Goal: Use online tool/utility: Utilize a website feature to perform a specific function

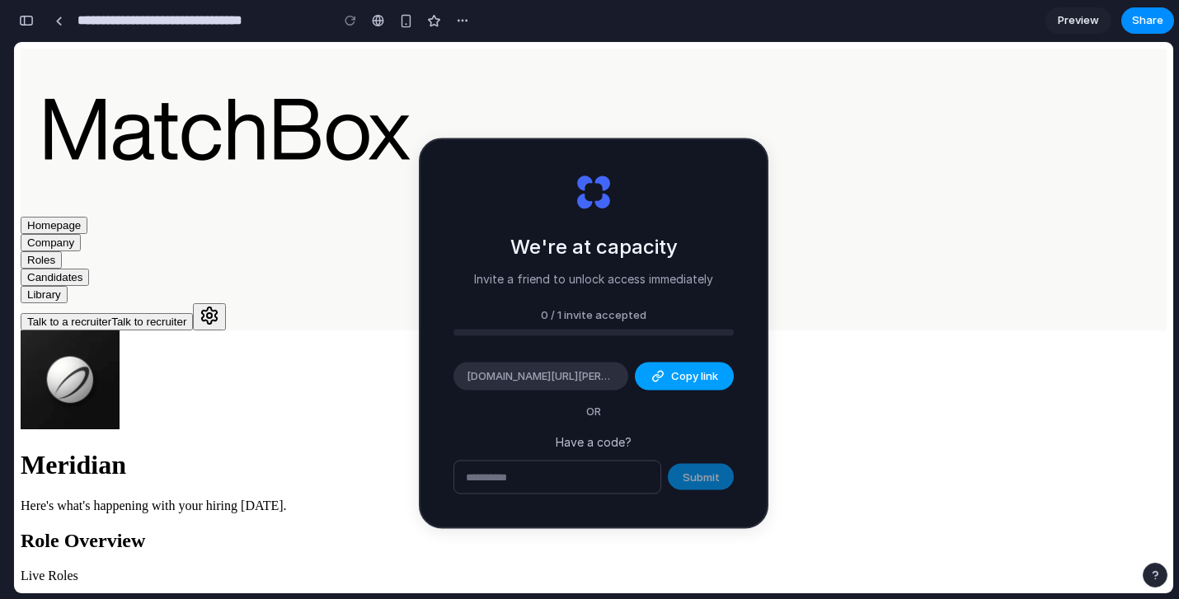
click at [693, 375] on span "Copy link" at bounding box center [694, 377] width 47 height 16
type input "**********"
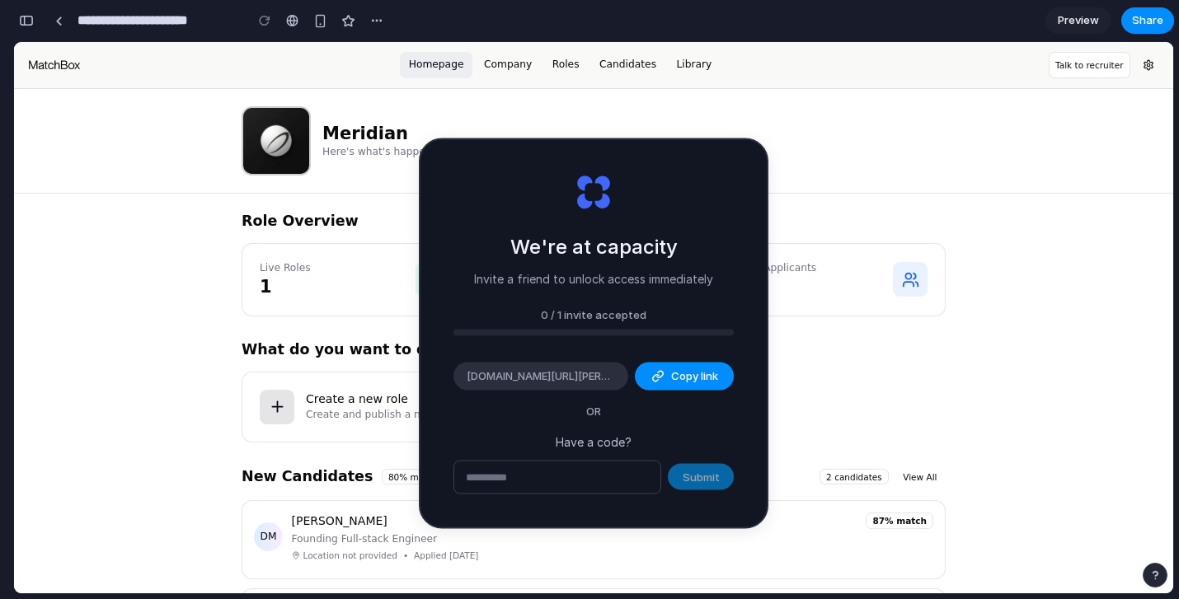
scroll to position [432, 0]
click at [698, 371] on span "Copy link" at bounding box center [694, 377] width 47 height 16
click at [555, 484] on input "text" at bounding box center [557, 477] width 206 height 33
click at [59, 24] on div at bounding box center [58, 20] width 7 height 9
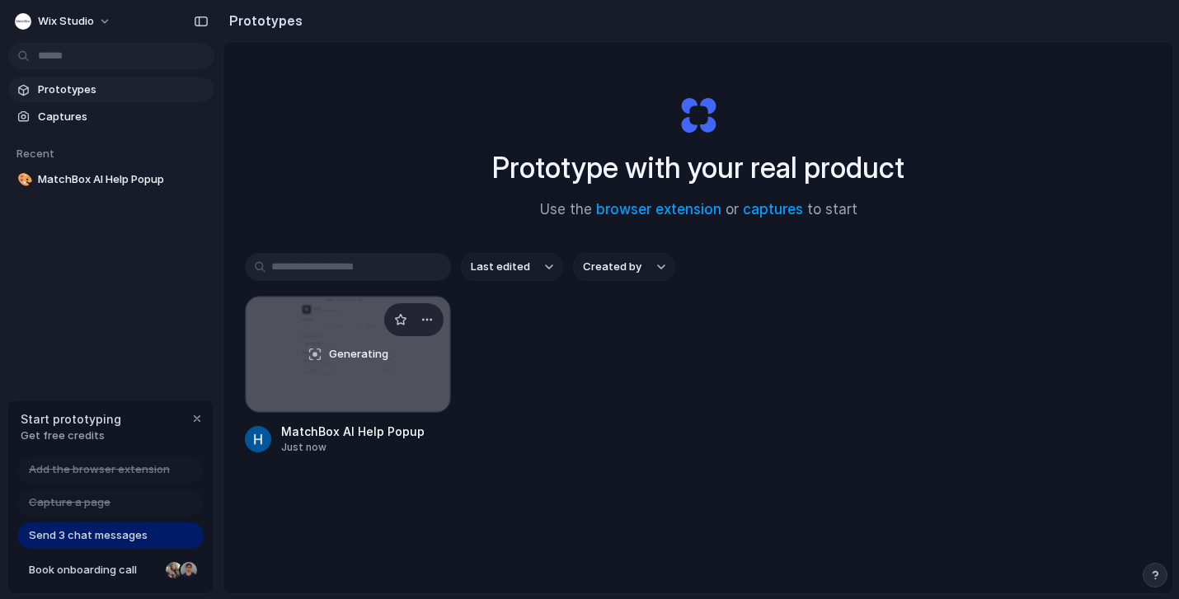
click at [322, 347] on div "Generating" at bounding box center [348, 354] width 204 height 115
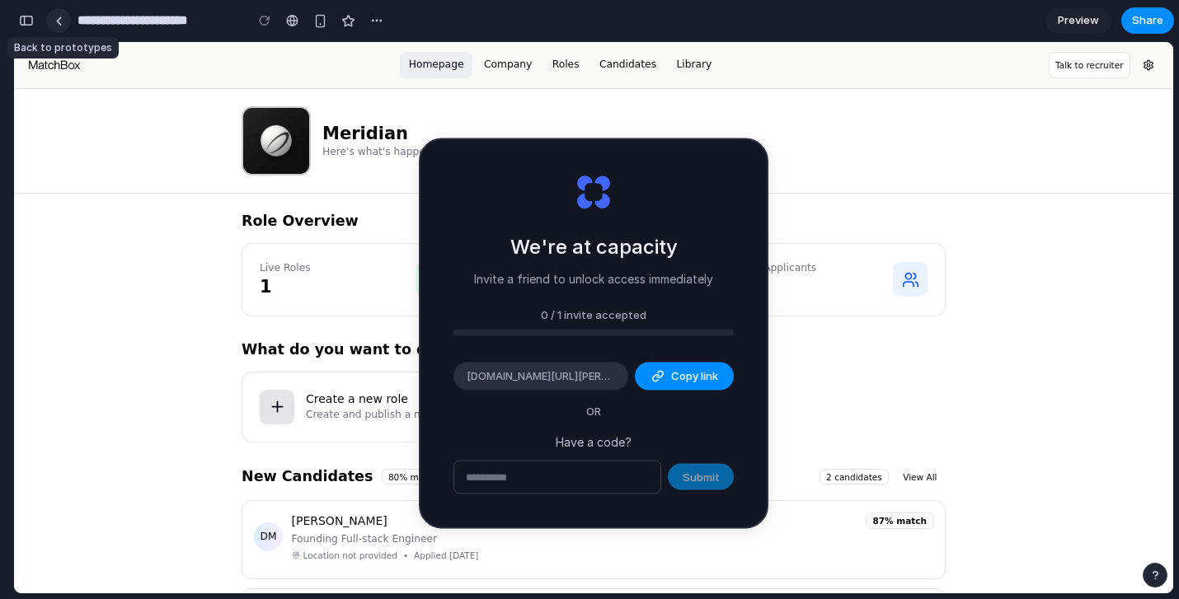
click at [59, 32] on div at bounding box center [58, 20] width 25 height 25
click at [57, 23] on div at bounding box center [58, 20] width 7 height 9
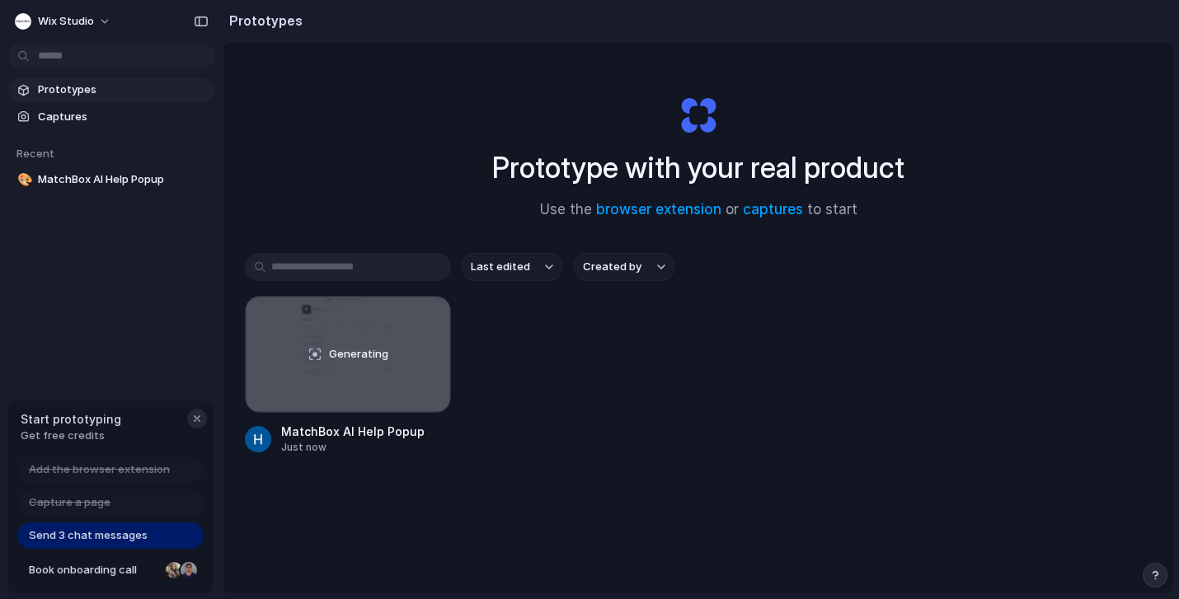
click at [196, 420] on div "button" at bounding box center [196, 418] width 13 height 13
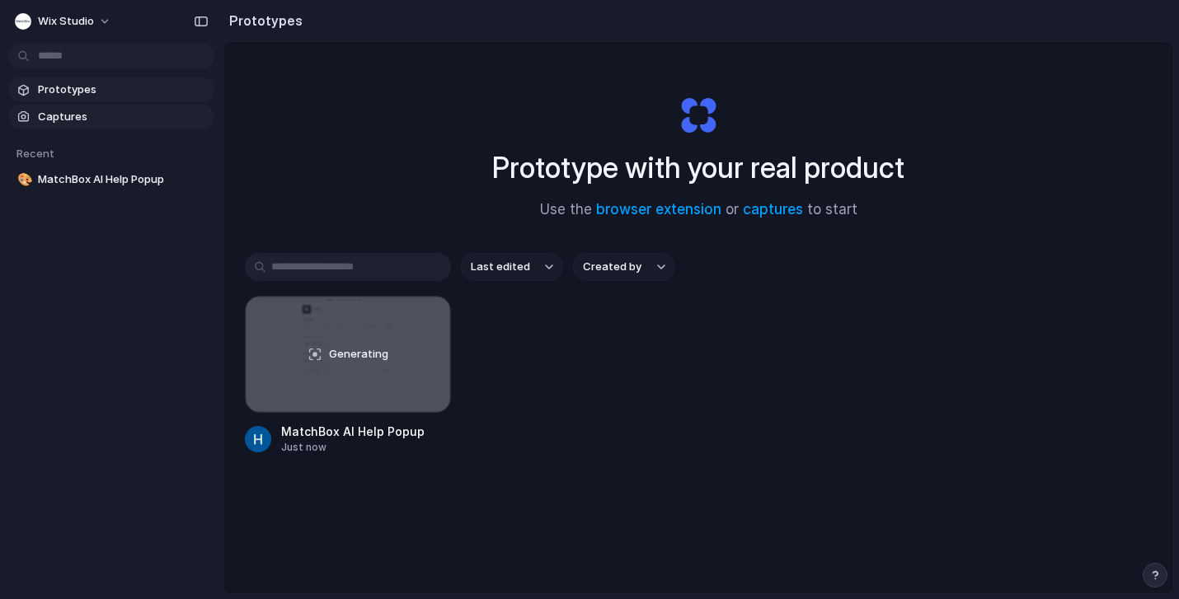
click at [95, 114] on span "Captures" at bounding box center [123, 117] width 170 height 16
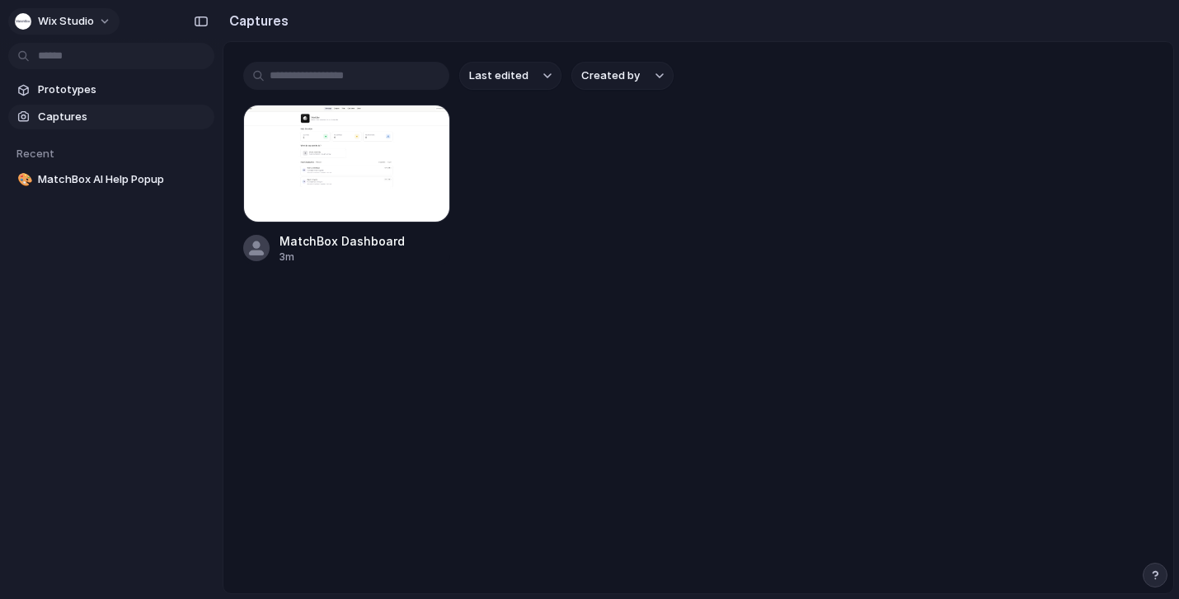
click at [79, 10] on button "Wix Studio" at bounding box center [63, 21] width 111 height 26
click at [75, 4] on div "Settings Invite members Change theme Sign out" at bounding box center [589, 299] width 1179 height 599
click at [82, 16] on span "Wix Studio" at bounding box center [66, 21] width 56 height 16
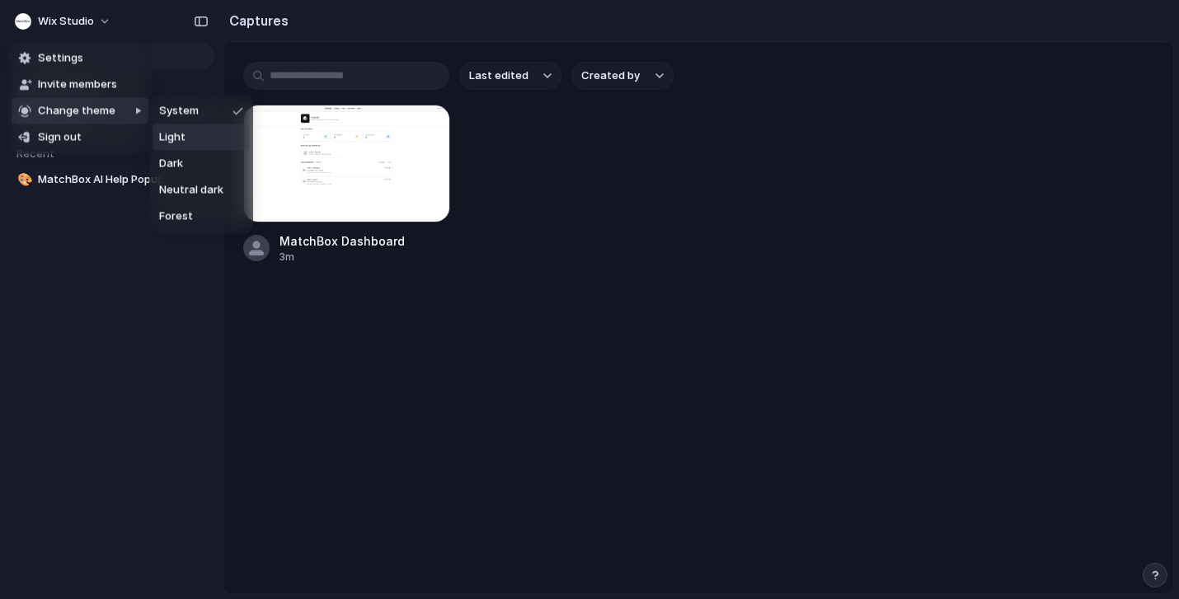
click at [174, 137] on span "Light" at bounding box center [172, 137] width 26 height 16
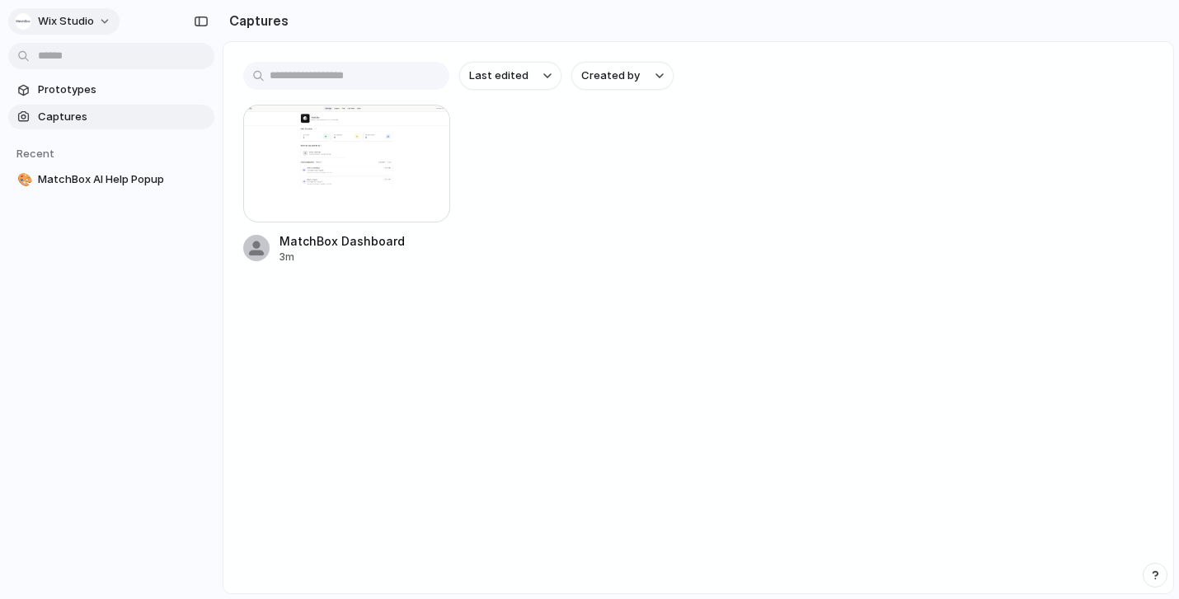
click at [63, 19] on span "Wix Studio" at bounding box center [66, 21] width 56 height 16
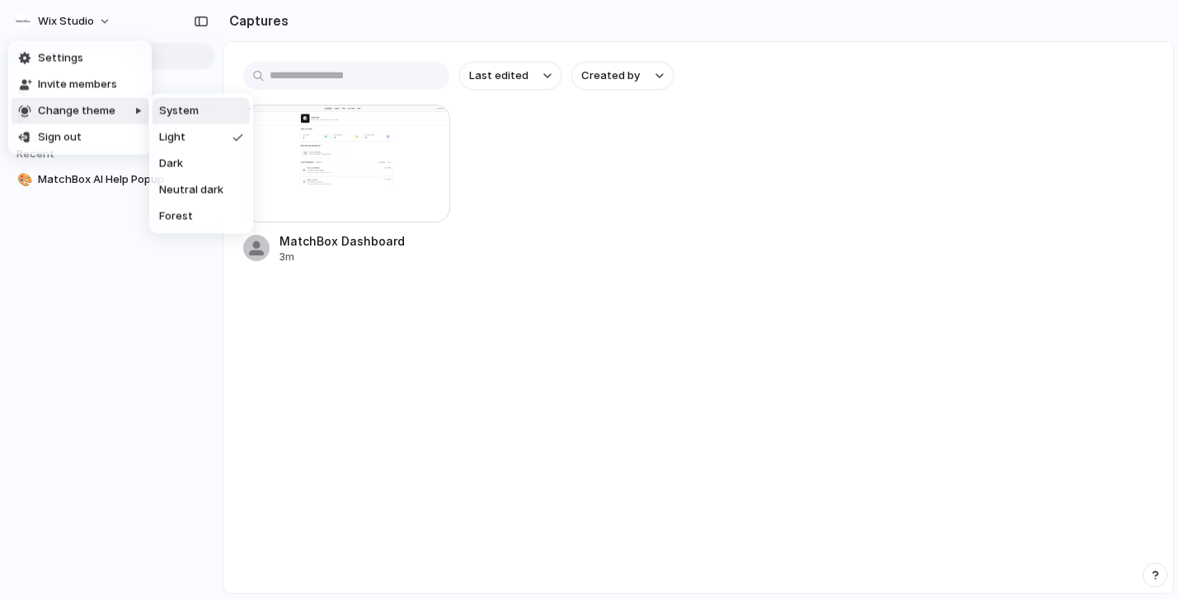
click at [87, 116] on div at bounding box center [118, 164] width 63 height 140
click at [194, 190] on span "Neutral dark" at bounding box center [191, 190] width 64 height 16
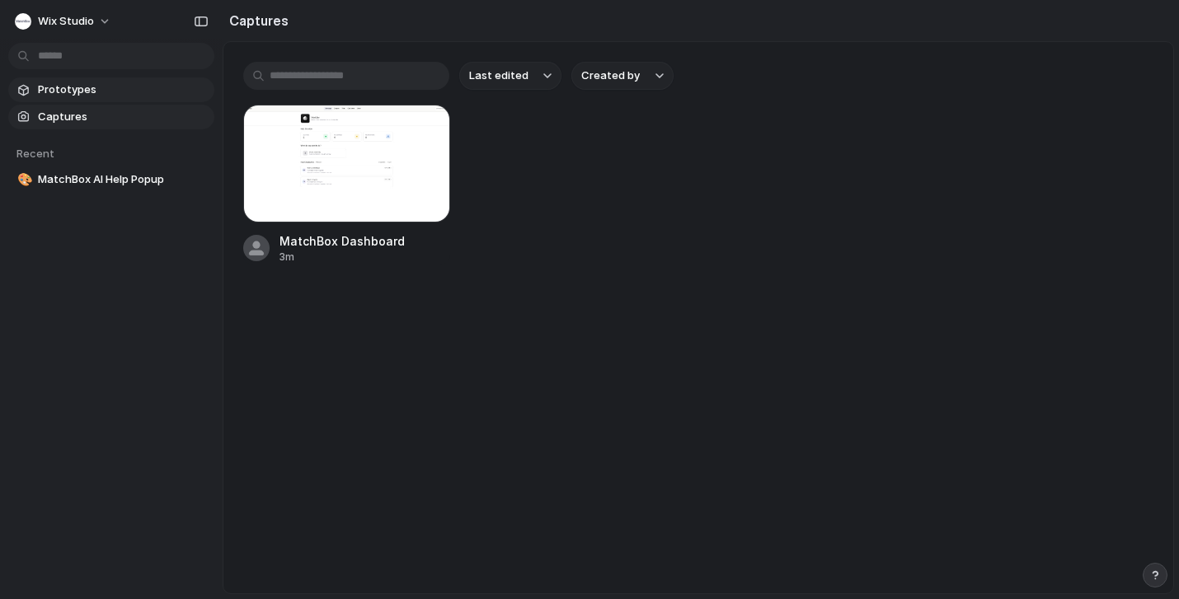
click at [76, 85] on span "Prototypes" at bounding box center [123, 90] width 170 height 16
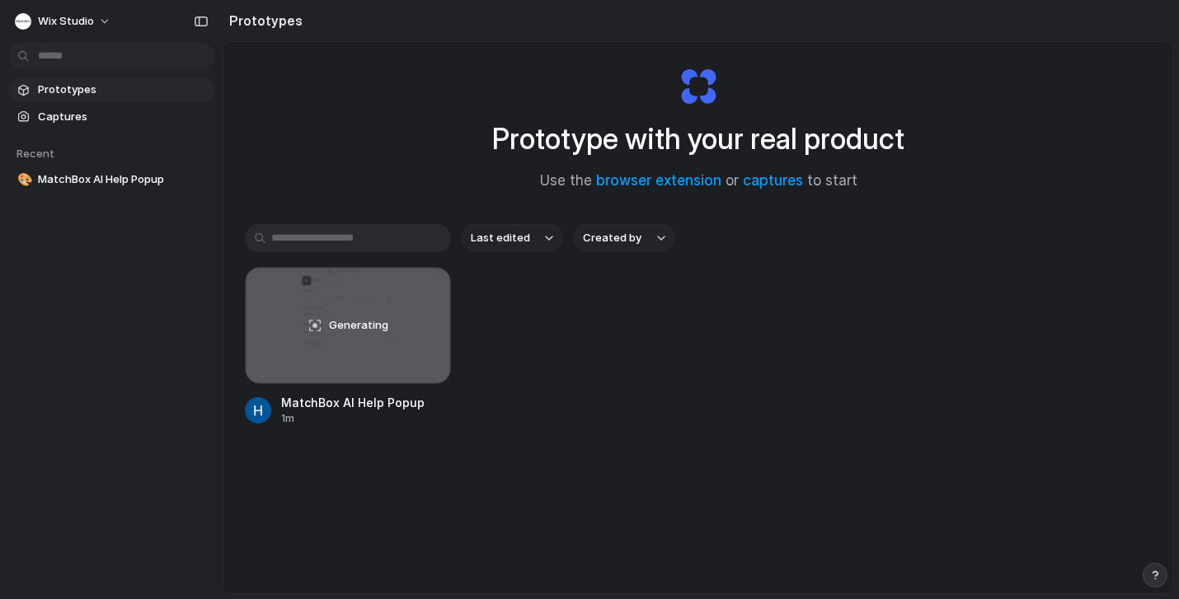
scroll to position [35, 0]
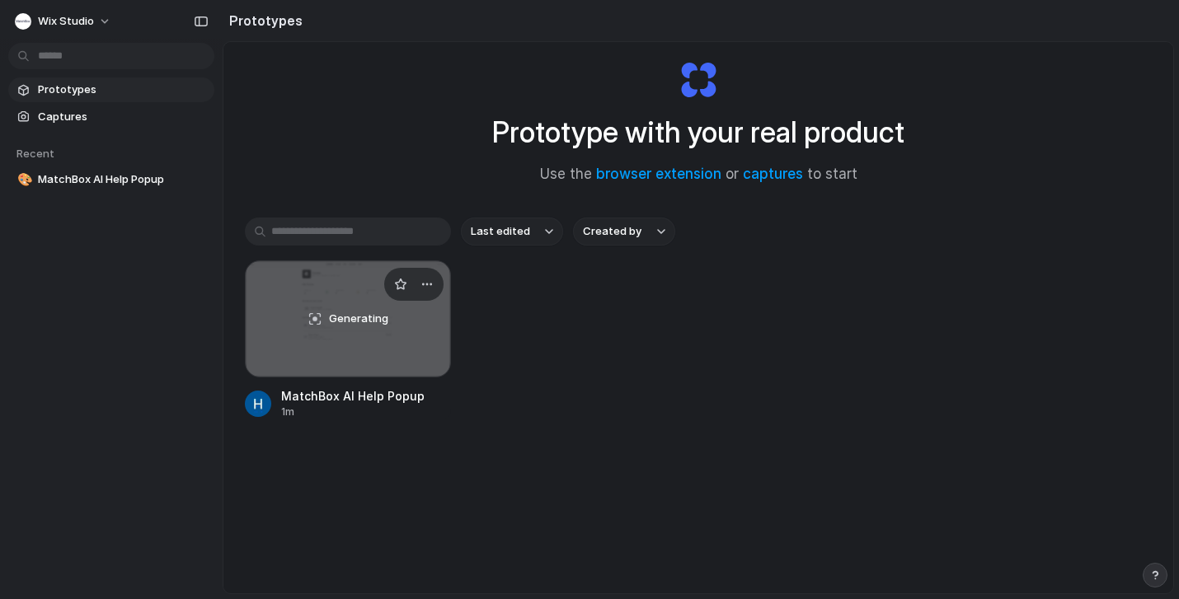
click at [350, 292] on div "Generating" at bounding box center [348, 318] width 204 height 115
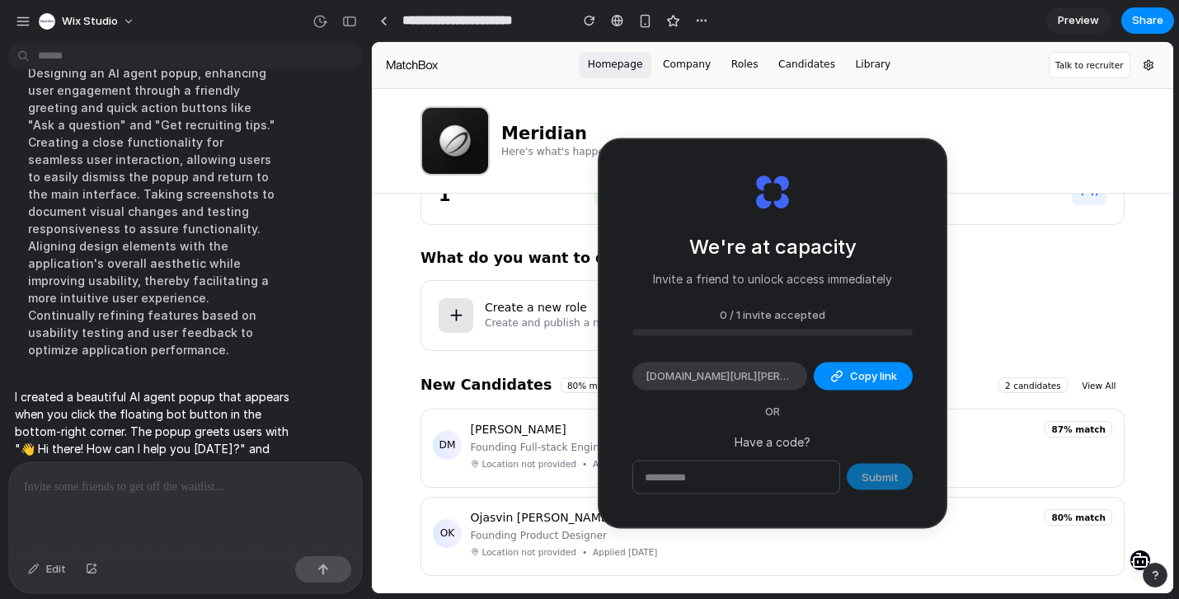
scroll to position [242, 0]
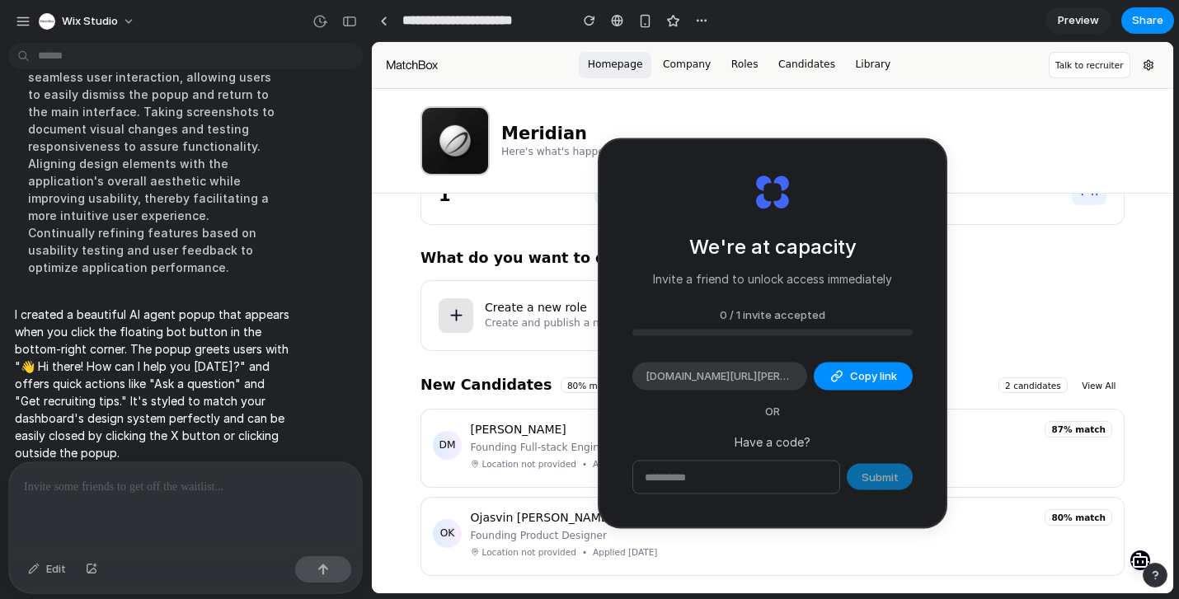
click at [770, 135] on div "Meridian Here's what's happening with your hiring today." at bounding box center [773, 140] width 704 height 69
click at [759, 322] on div "0 / 1 invite accepted" at bounding box center [772, 322] width 280 height 30
click at [1074, 266] on h2 "What do you want to do?" at bounding box center [773, 258] width 704 height 21
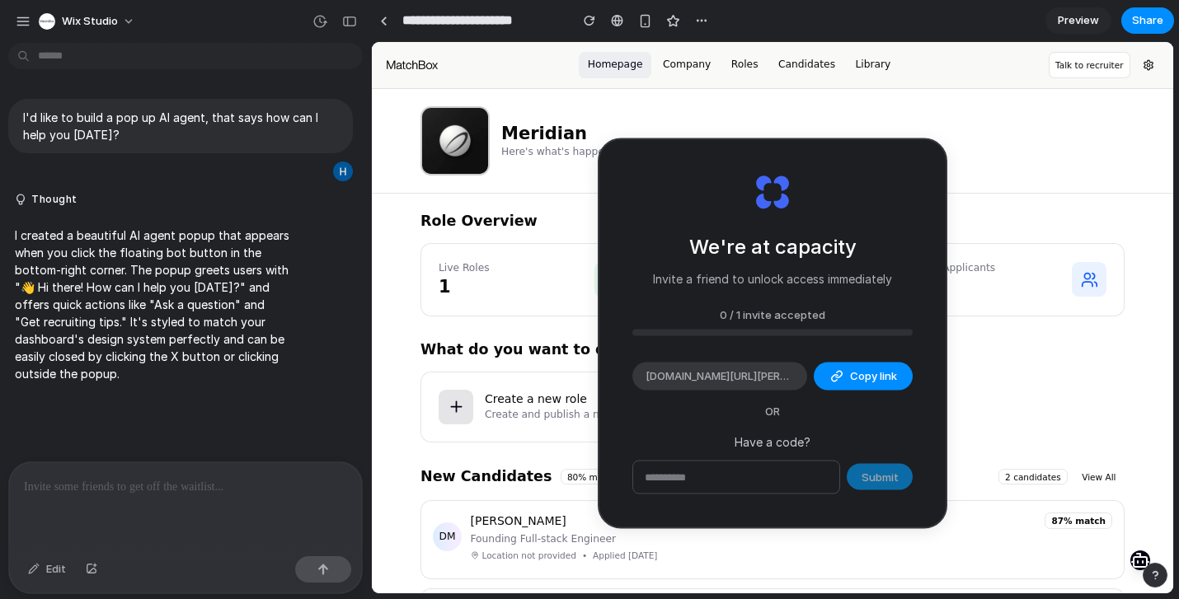
scroll to position [92, 0]
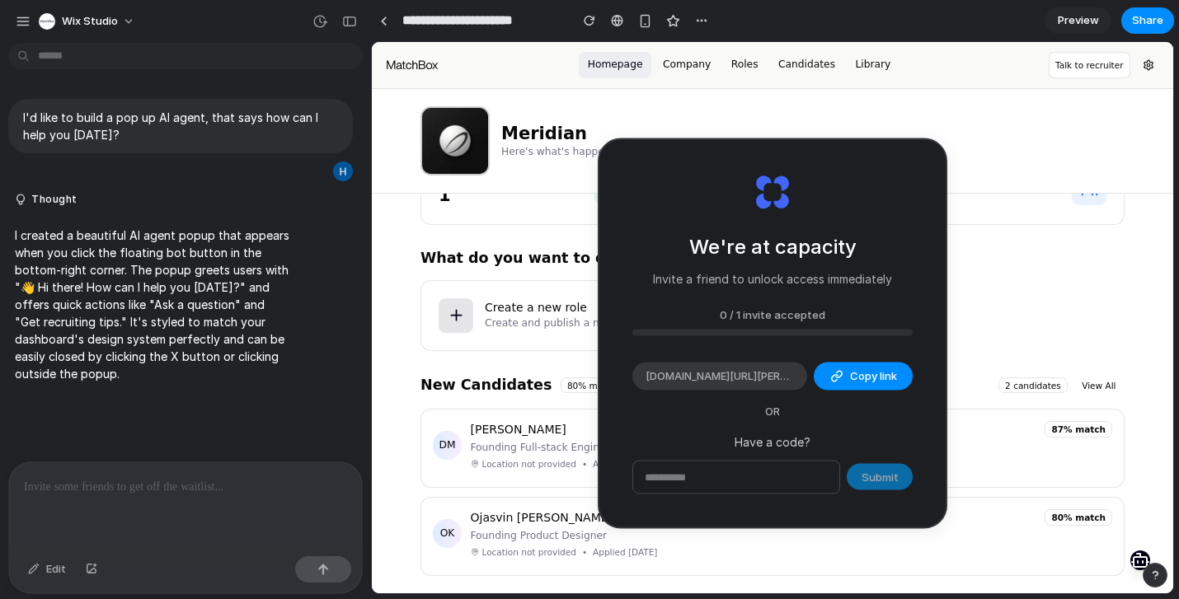
click at [566, 429] on h4 "[PERSON_NAME]" at bounding box center [519, 429] width 96 height 17
click at [678, 68] on button "Company" at bounding box center [686, 65] width 65 height 26
click at [750, 65] on button "Roles" at bounding box center [744, 65] width 45 height 26
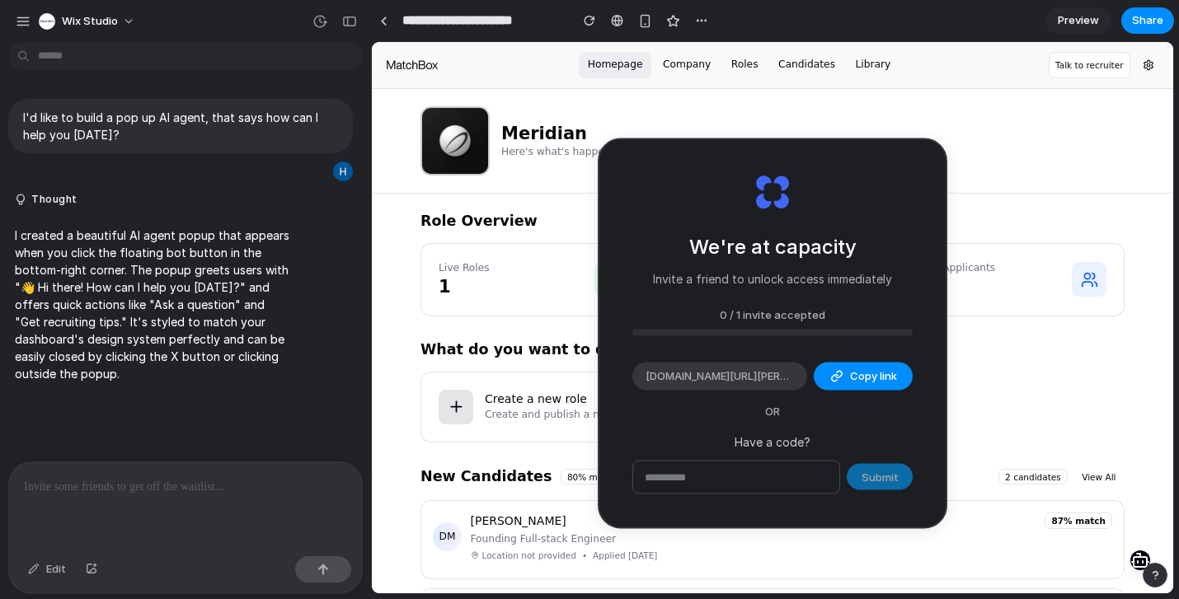
click at [974, 488] on div "New Candidates 80% match 2 candidates View All" at bounding box center [773, 477] width 704 height 23
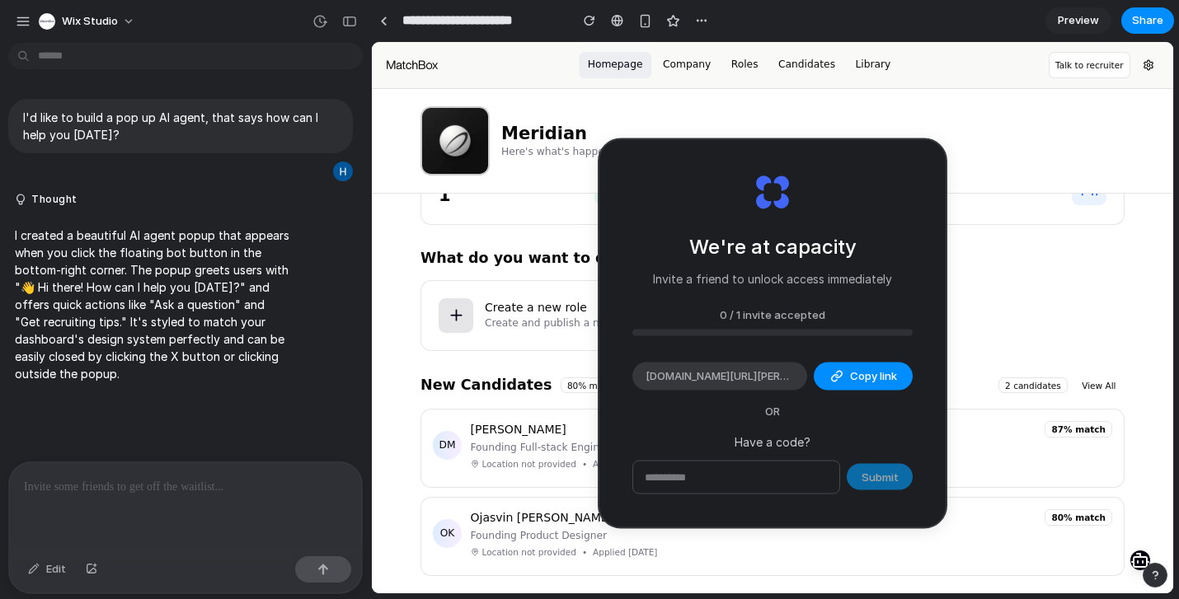
click at [749, 70] on button "Roles" at bounding box center [744, 65] width 45 height 26
click at [797, 67] on button "Candidates" at bounding box center [807, 65] width 74 height 26
click at [693, 64] on button "Company" at bounding box center [686, 65] width 65 height 26
click at [1064, 176] on div "Meridian Here's what's happening with your hiring today." at bounding box center [772, 141] width 739 height 104
click at [186, 433] on div "I'd like to build a pop up AI agent, that says how can I help you today? Though…" at bounding box center [180, 255] width 361 height 412
